Goal: Information Seeking & Learning: Learn about a topic

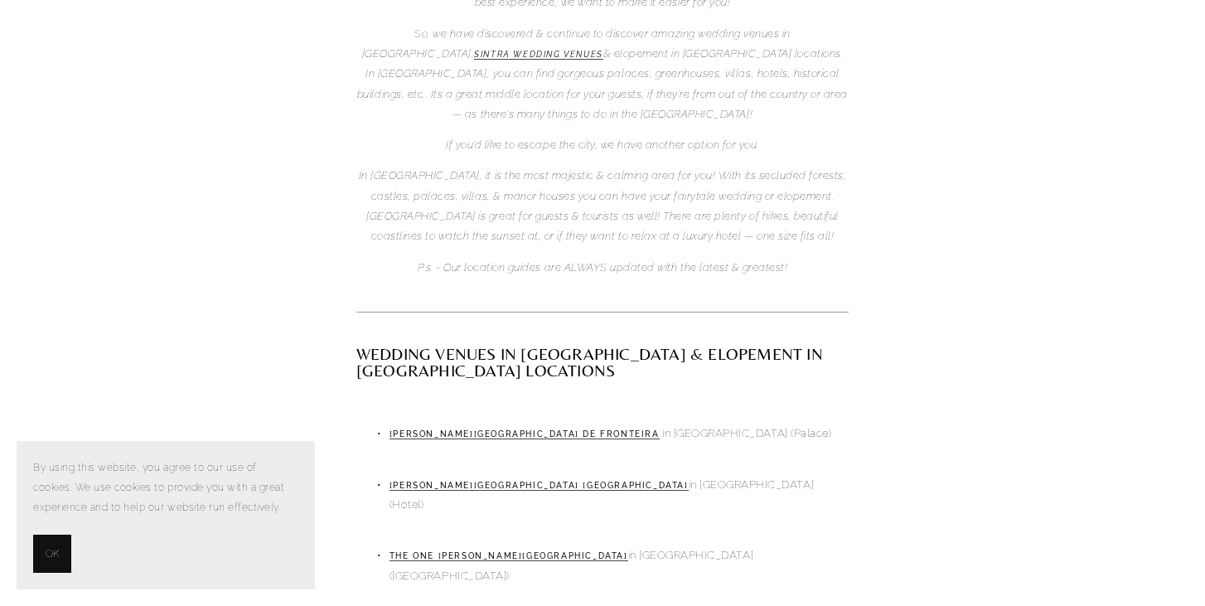
scroll to position [696, 0]
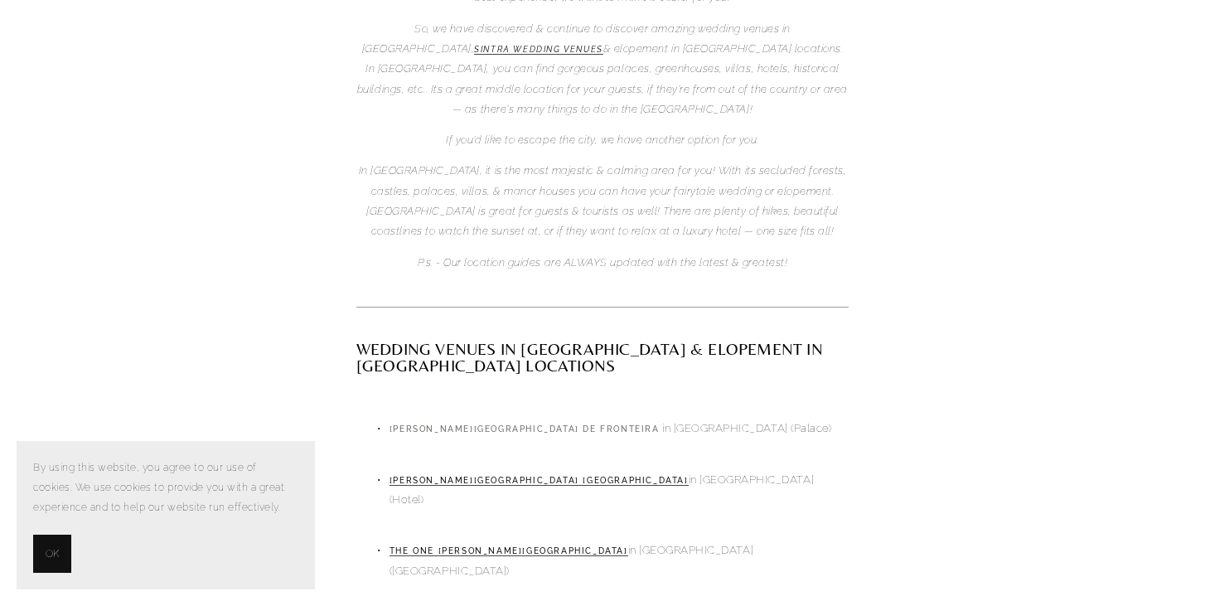
click at [464, 424] on link "Palácio dos Marqueses de Fronteira" at bounding box center [525, 429] width 270 height 10
click at [451, 476] on link "PESTANA PALACE LISBOA" at bounding box center [539, 481] width 299 height 10
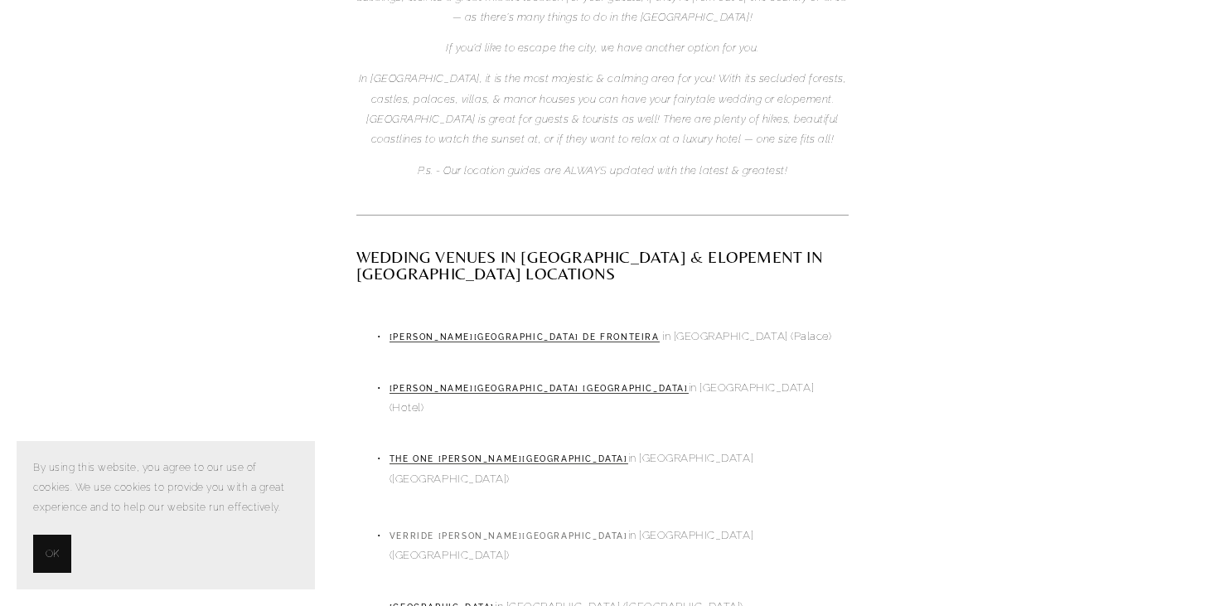
scroll to position [791, 0]
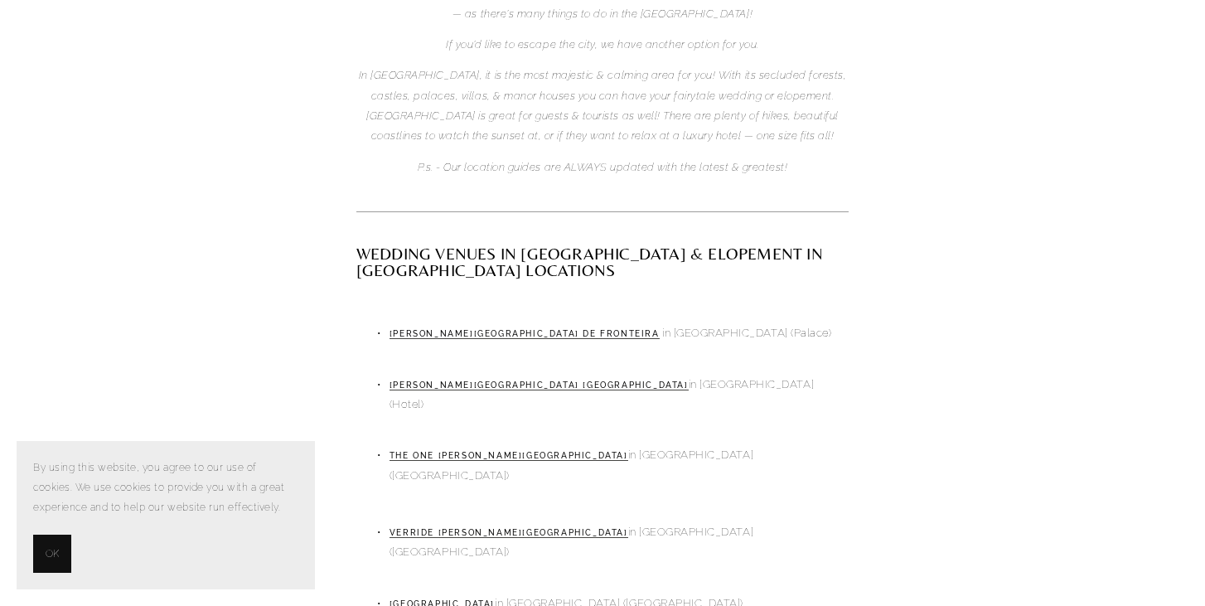
click at [444, 593] on p "Vandelli Gardens in Lisbon (Palace & Gardens)" at bounding box center [619, 603] width 459 height 20
click at [444, 599] on link "[GEOGRAPHIC_DATA]" at bounding box center [442, 604] width 105 height 10
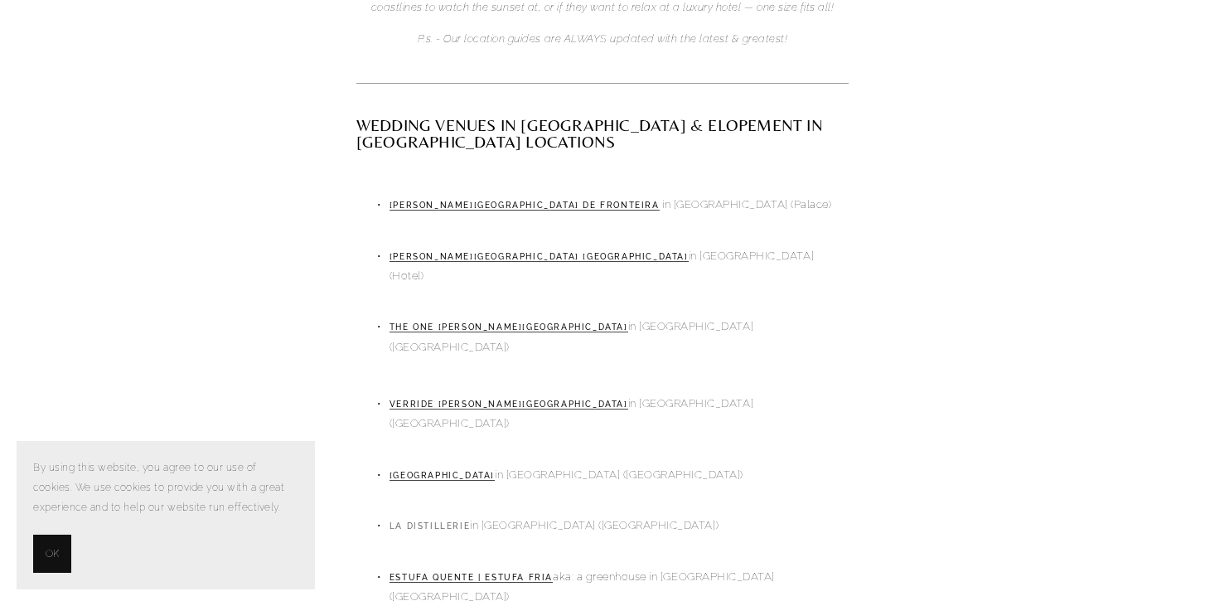
scroll to position [925, 0]
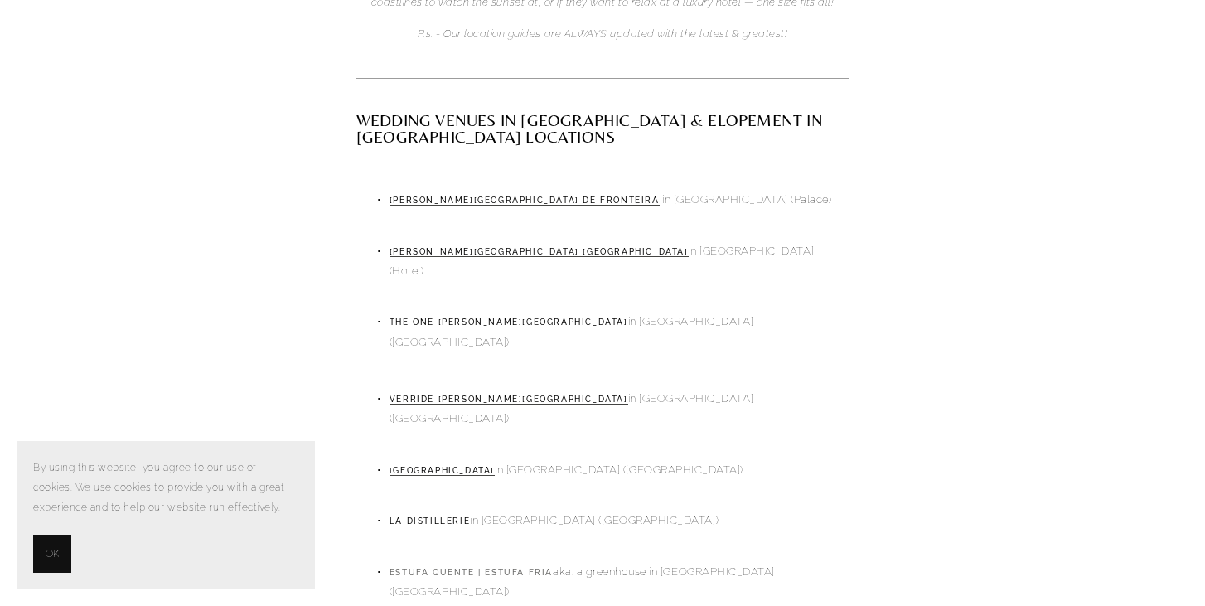
click at [447, 568] on link "Estufa Quente | Estufa Fria" at bounding box center [471, 573] width 163 height 10
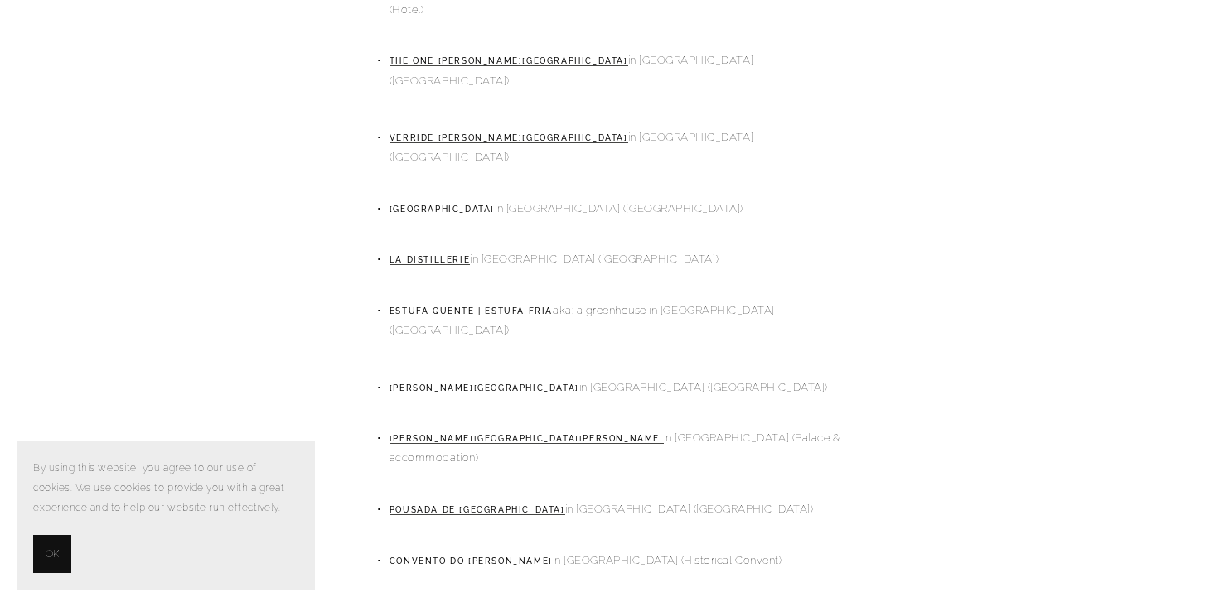
scroll to position [1188, 0]
click at [414, 503] on link "POUSADA DE LISBOA" at bounding box center [478, 508] width 176 height 10
click at [424, 554] on link "Convento Do Beato" at bounding box center [471, 559] width 163 height 10
click at [448, 432] on link "Palacio de Tancos" at bounding box center [527, 437] width 274 height 10
click at [460, 381] on link "Palacio do Correio Mor" at bounding box center [485, 386] width 190 height 10
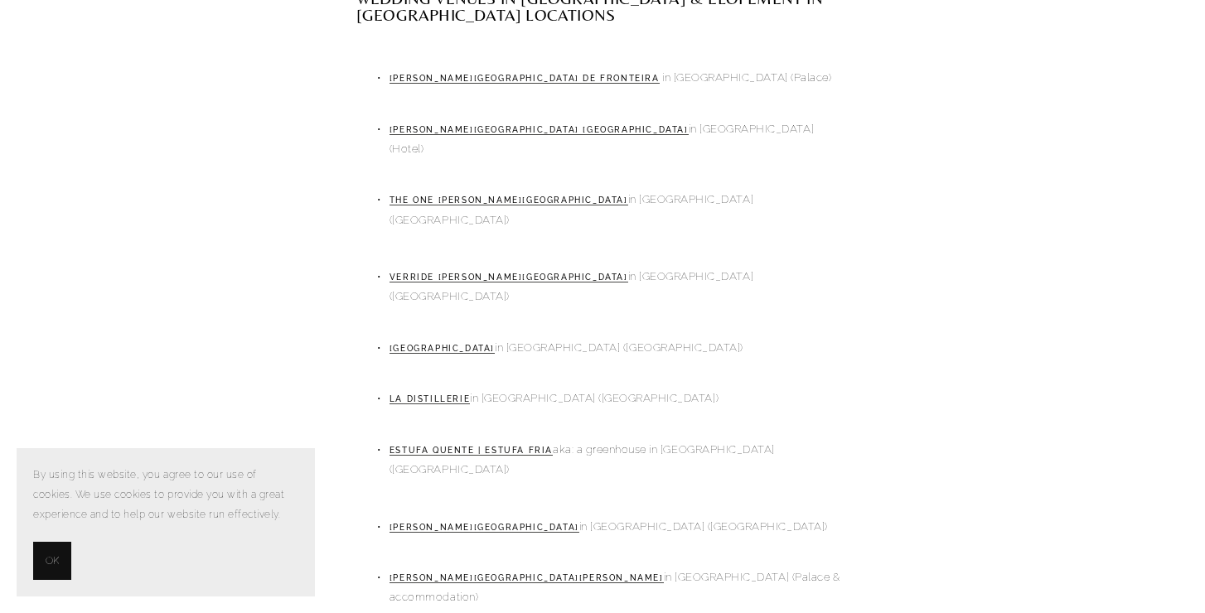
scroll to position [1016, 0]
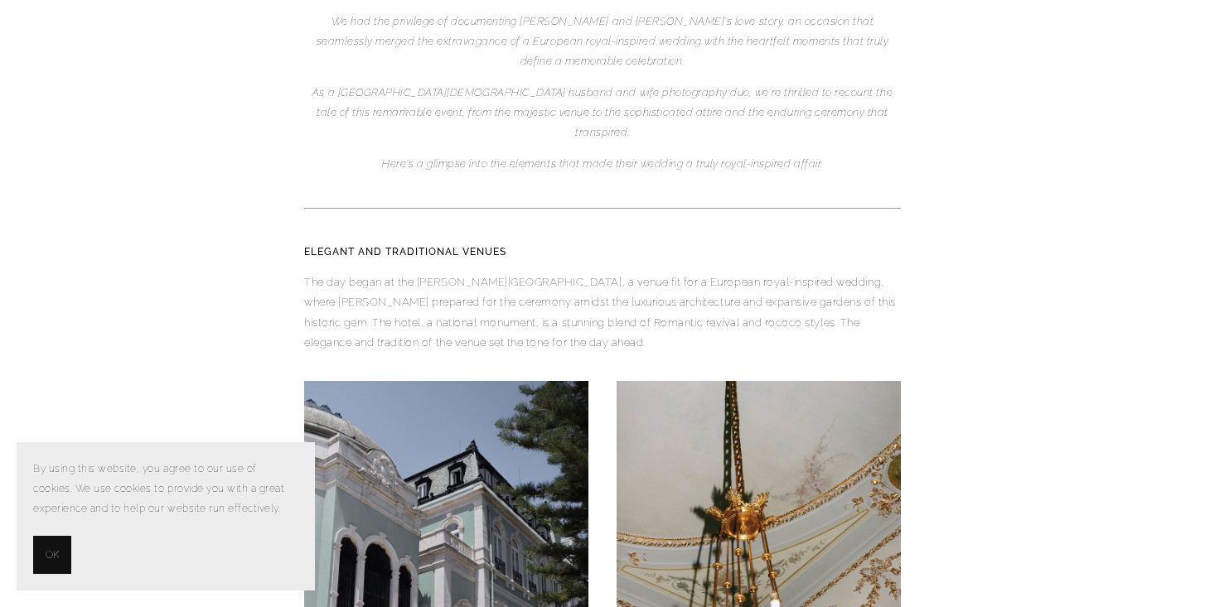
scroll to position [380, 0]
drag, startPoint x: 424, startPoint y: 252, endPoint x: 535, endPoint y: 255, distance: 111.1
click at [535, 271] on p "The day began at the Pestana Palace Lisboa, a venue fit for a European royal-in…" at bounding box center [602, 311] width 597 height 80
copy p "estana Palace Lisboa"
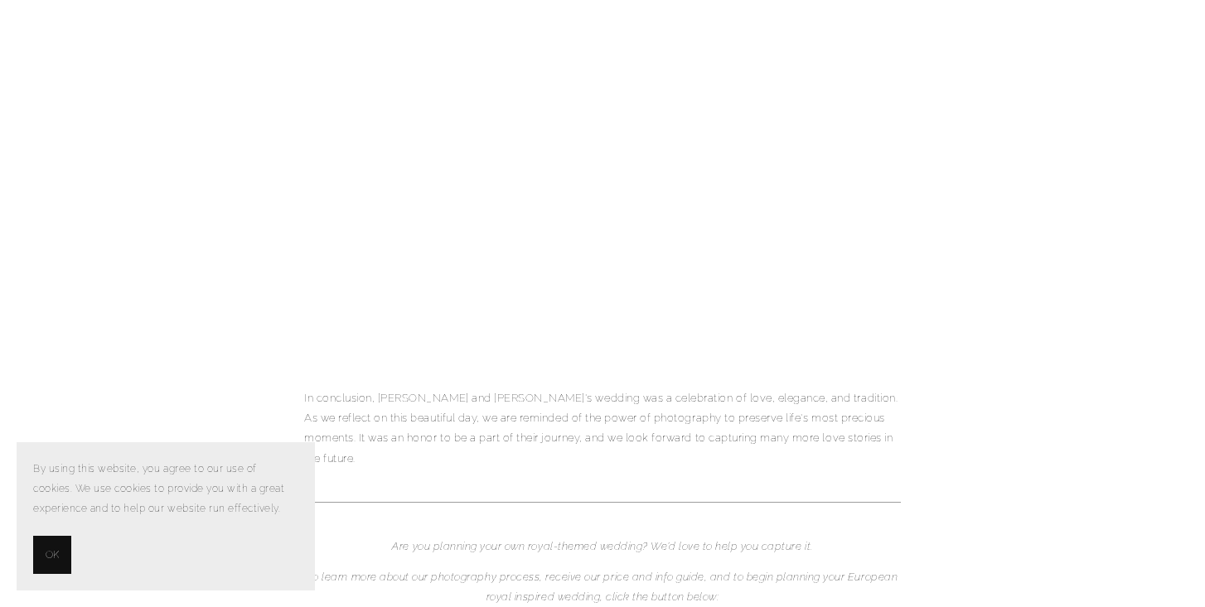
scroll to position [6221, 0]
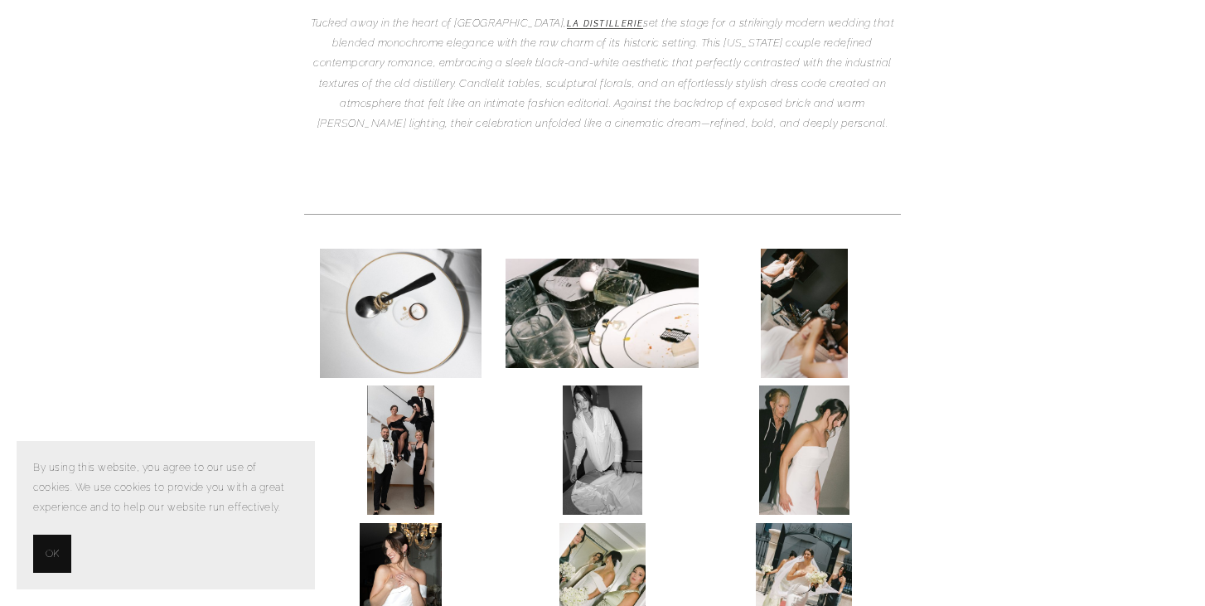
scroll to position [429, 0]
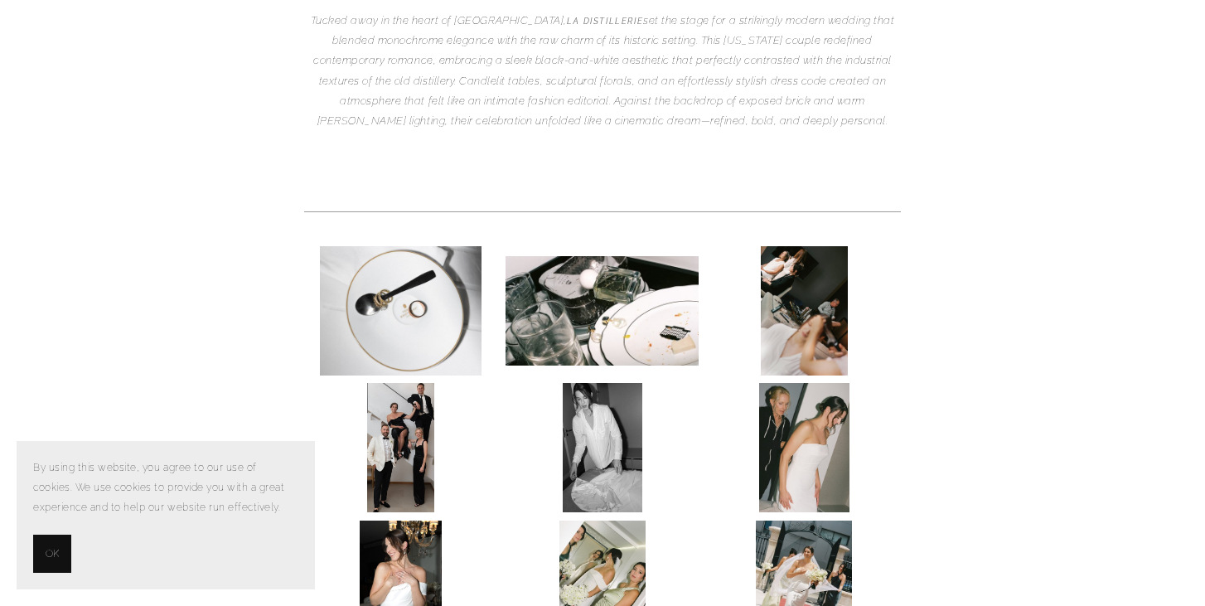
click at [567, 20] on em "La Distillerie" at bounding box center [605, 21] width 76 height 9
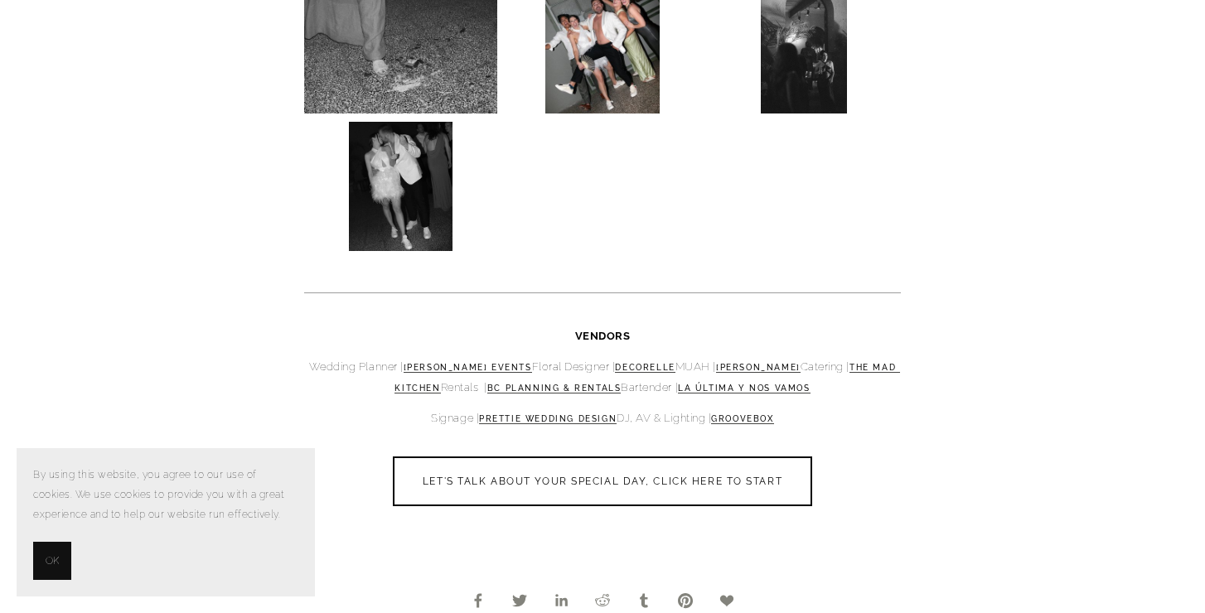
scroll to position [4532, 0]
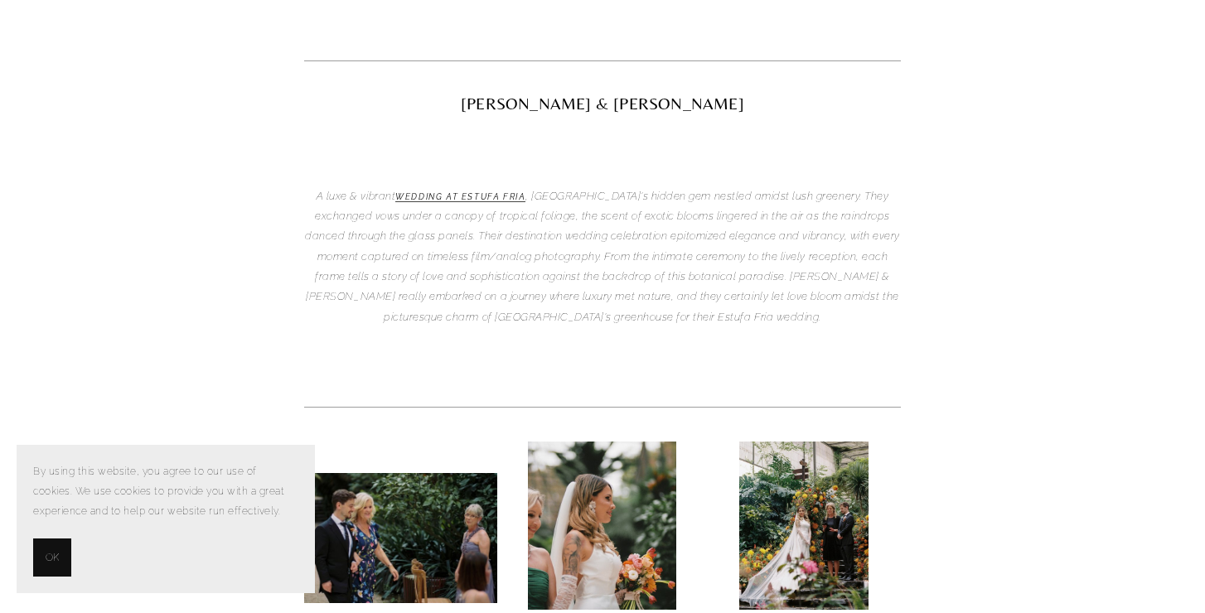
scroll to position [241, 0]
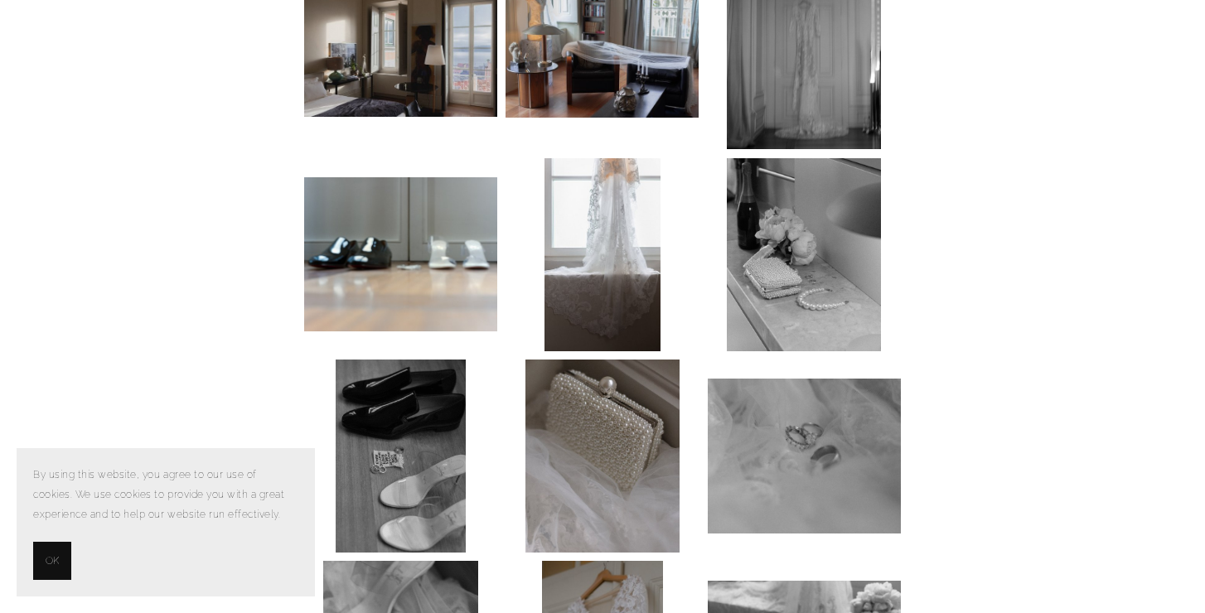
scroll to position [777, 0]
